Goal: Task Accomplishment & Management: Manage account settings

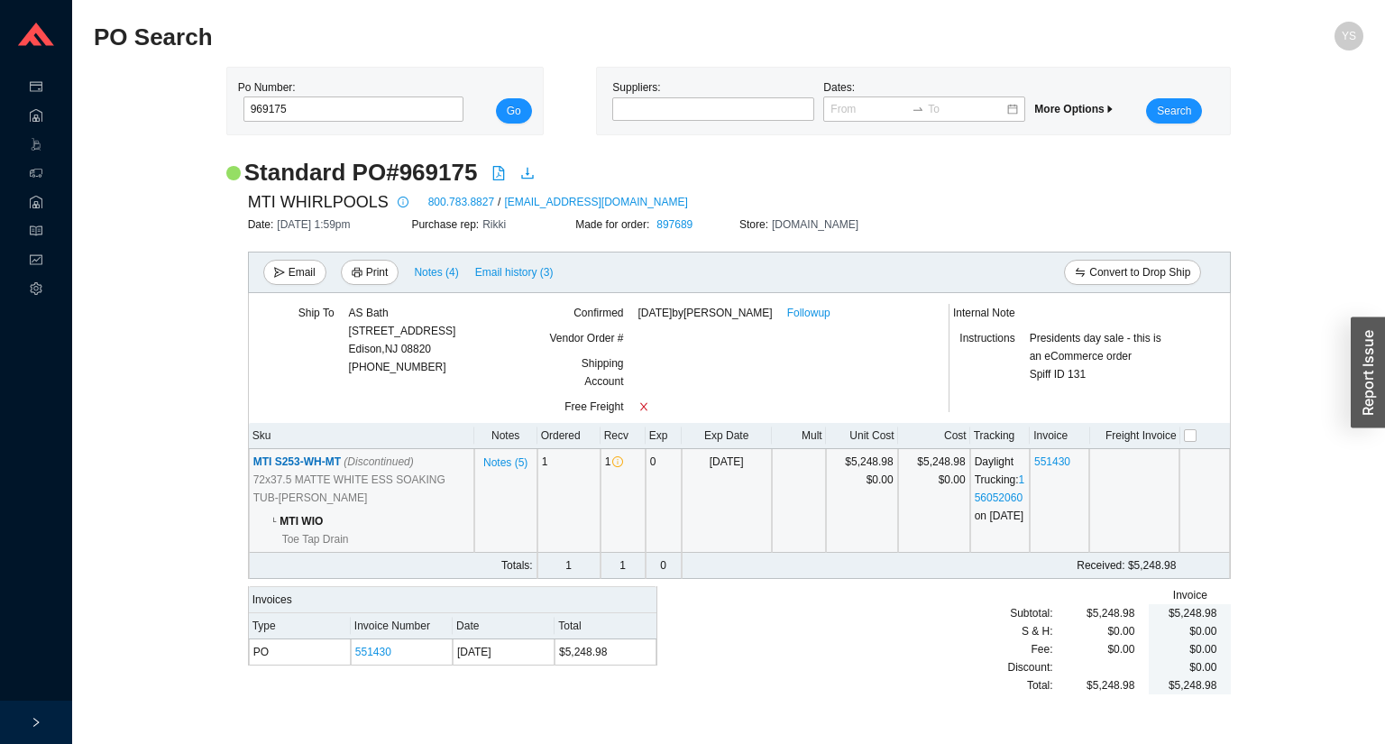
click at [297, 468] on span "MTI S253-WH-MT (Discontinued)" at bounding box center [333, 461] width 160 height 13
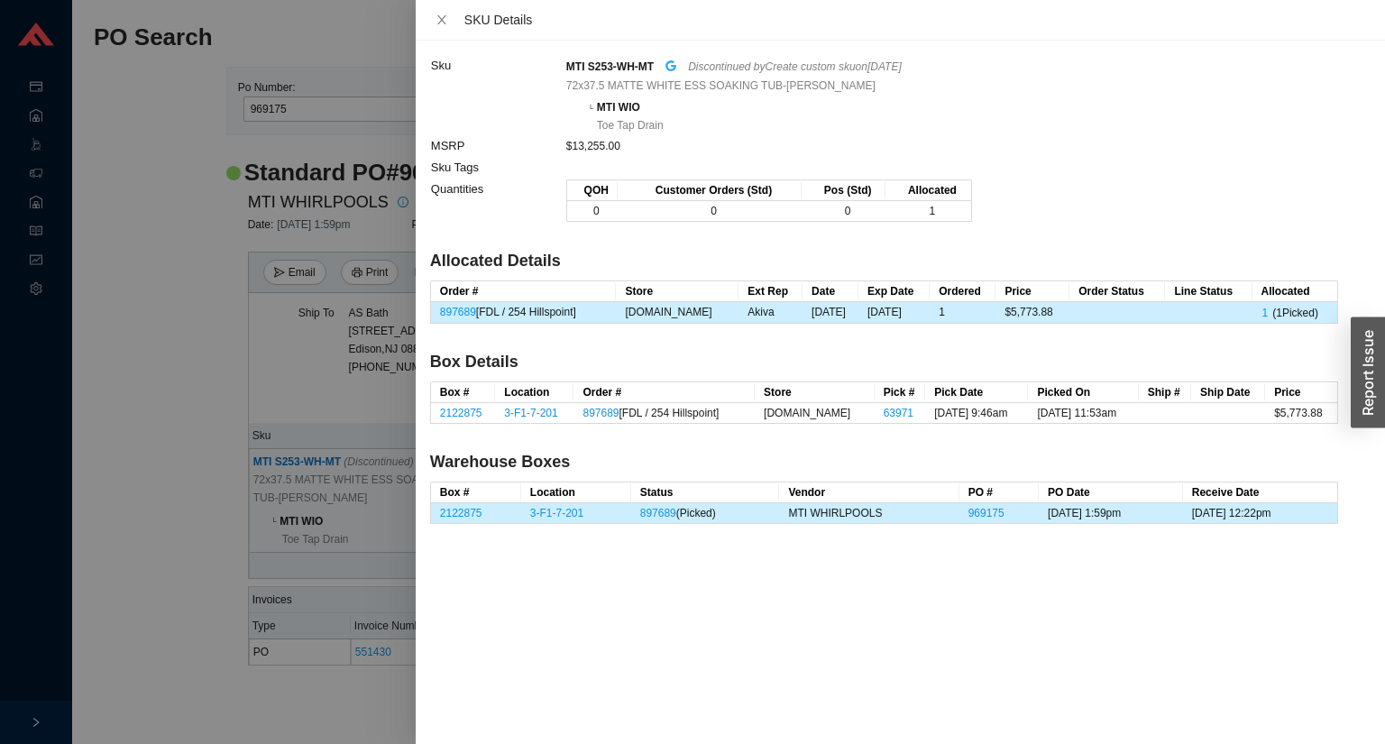
click at [672, 71] on icon "google" at bounding box center [670, 65] width 11 height 11
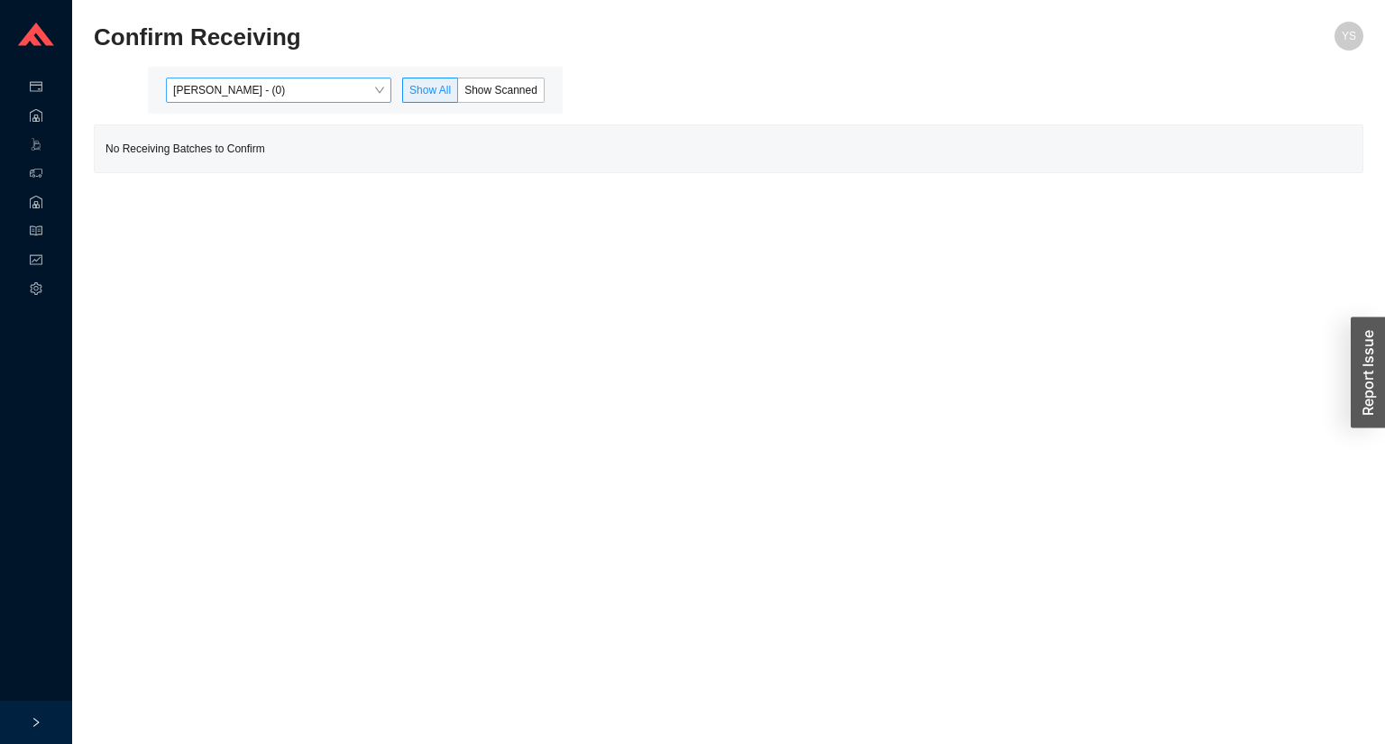
click at [296, 91] on span "Yossi Siff - (0)" at bounding box center [278, 89] width 211 height 23
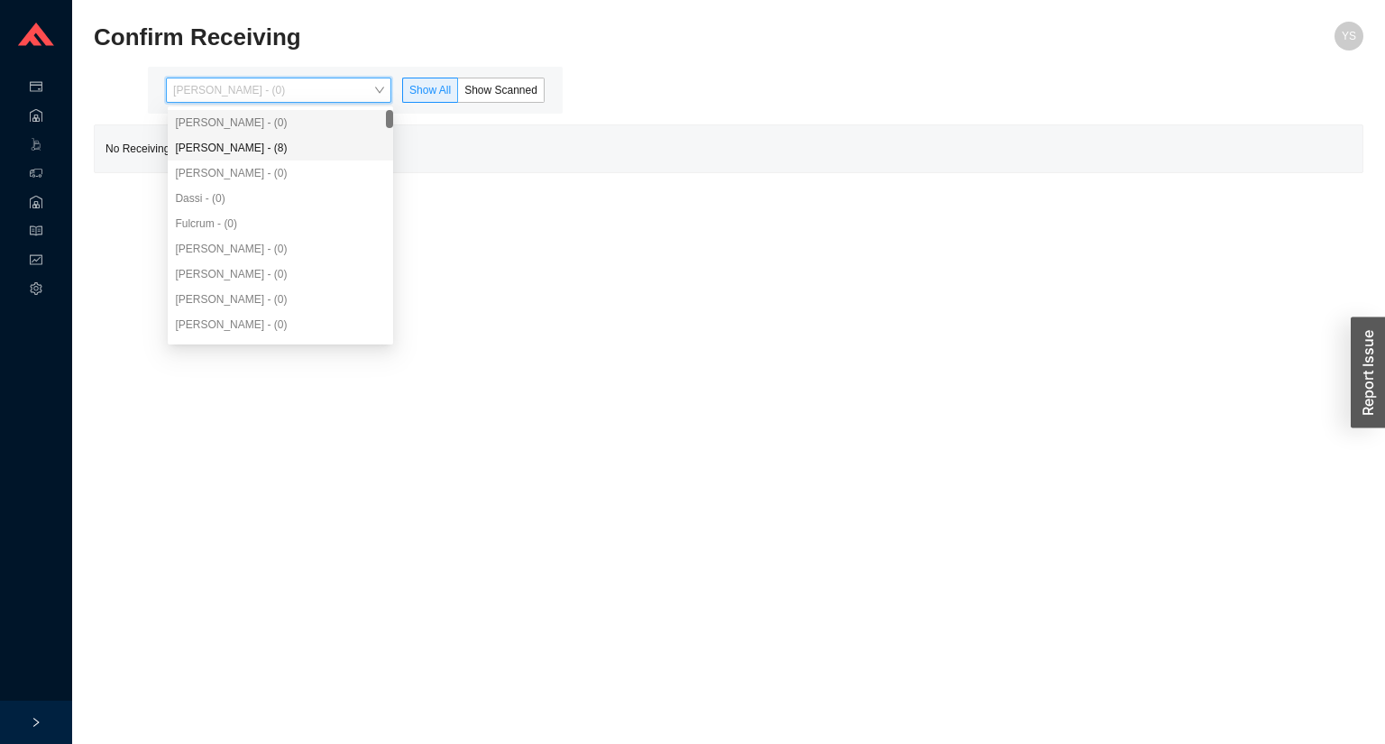
click at [284, 148] on div "Angel Negron - (8)" at bounding box center [280, 148] width 211 height 16
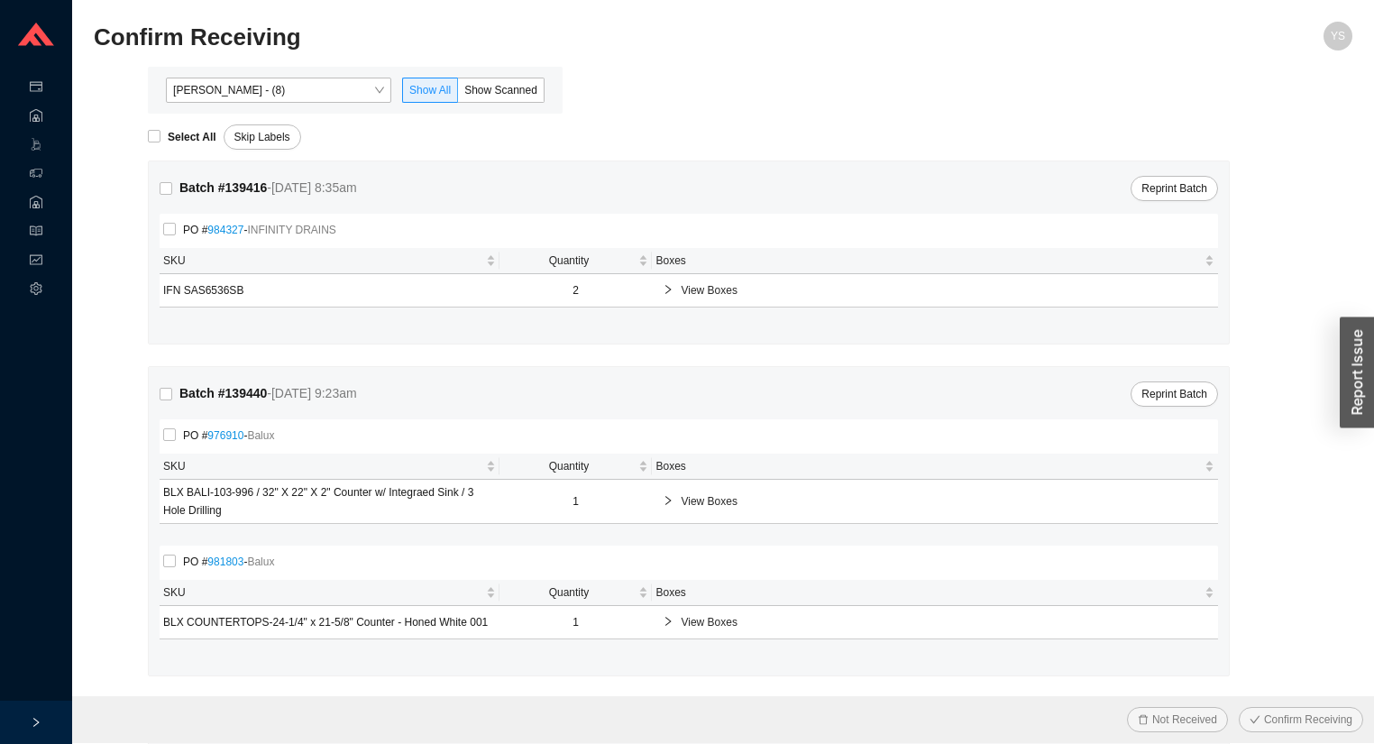
click at [481, 103] on div "Angel Negron - (8) Show All Show Scanned" at bounding box center [355, 90] width 415 height 47
click at [487, 95] on span "Show Scanned" at bounding box center [500, 90] width 73 height 13
click at [458, 94] on input "Show Scanned" at bounding box center [458, 94] width 0 height 0
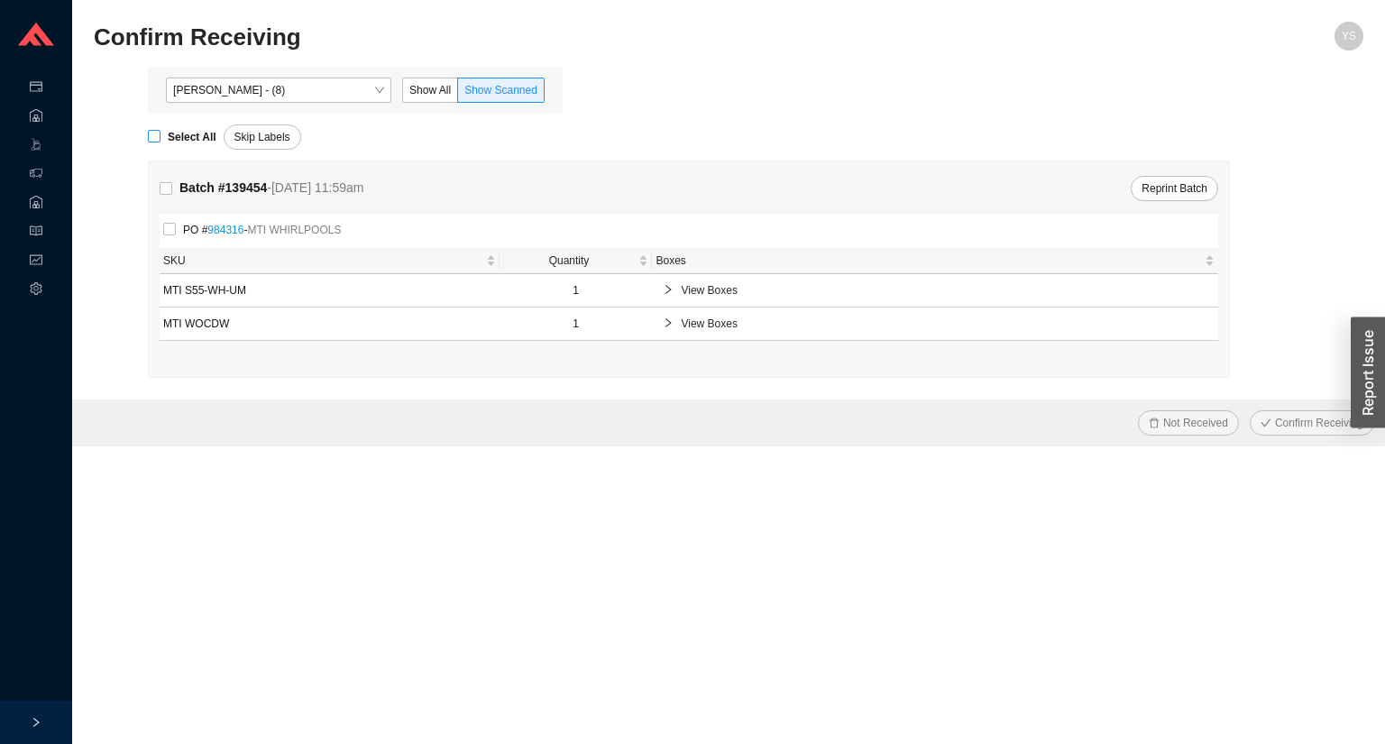
click at [177, 131] on strong "Select All" at bounding box center [192, 137] width 49 height 13
click at [160, 130] on input "Select All" at bounding box center [154, 136] width 13 height 13
checkbox input "true"
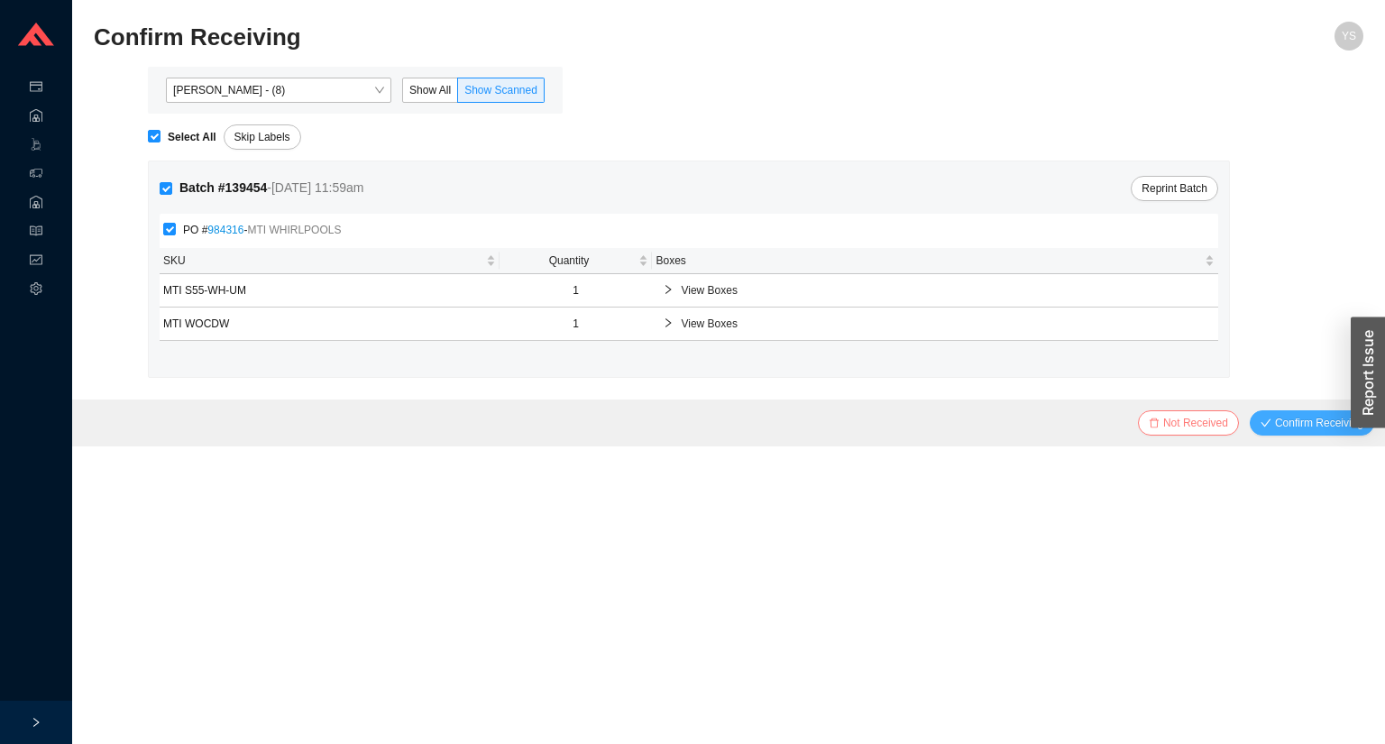
click at [1250, 426] on div "Not Received Confirm Receiving" at bounding box center [728, 422] width 1313 height 47
click at [1259, 427] on button "Confirm Receiving" at bounding box center [1312, 422] width 124 height 25
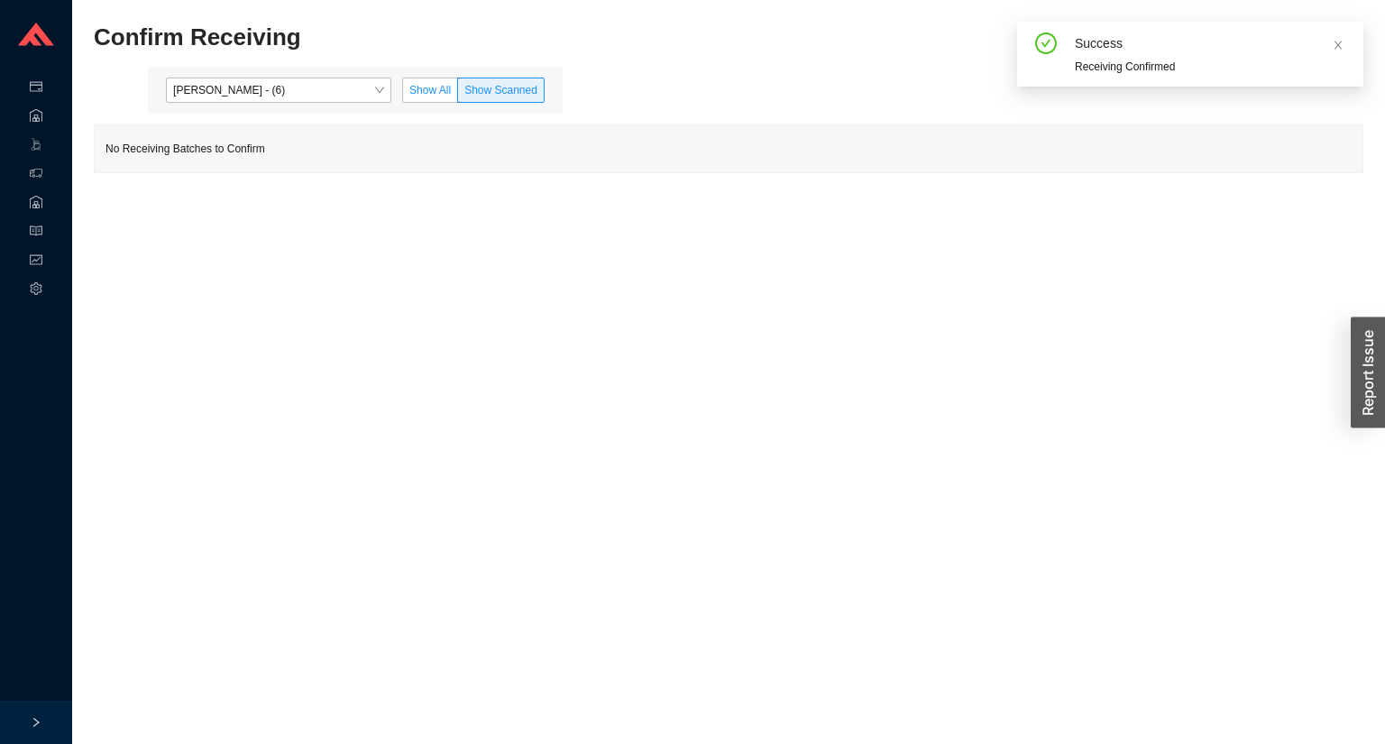
click at [446, 101] on label "Show All" at bounding box center [430, 90] width 56 height 25
click at [403, 94] on input "Show All" at bounding box center [403, 94] width 0 height 0
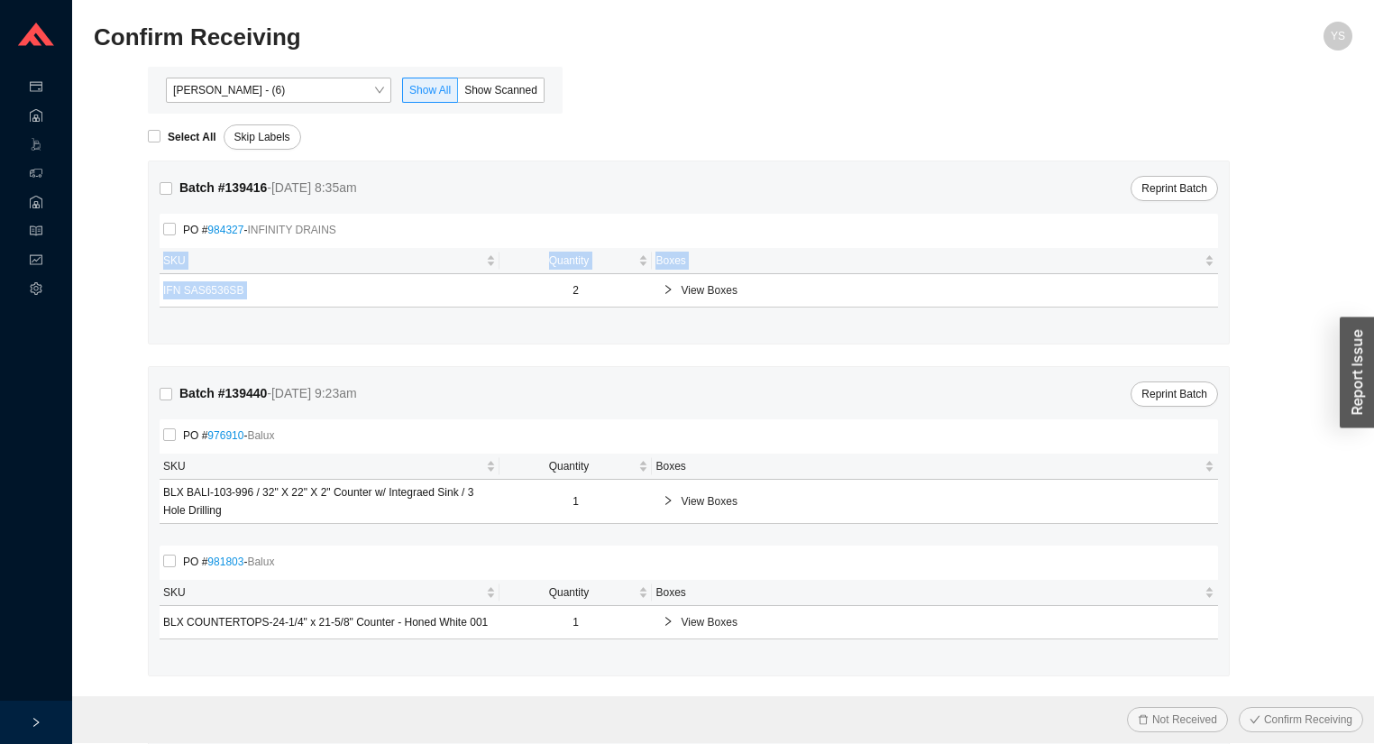
drag, startPoint x: 580, startPoint y: 294, endPoint x: 568, endPoint y: 294, distance: 11.7
click at [568, 294] on div "Batch # 139416 - 8/18/25 8:35am Reprint Batch PO # 984327 - INFINITY DRAINS SKU…" at bounding box center [689, 252] width 1080 height 182
